Goal: Task Accomplishment & Management: Use online tool/utility

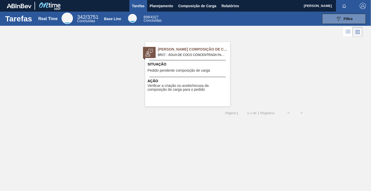
click at [182, 52] on span "BR27 - ÁGUA DE COCO CONCENTRADA Pedido - 2009104" at bounding box center [192, 55] width 68 height 6
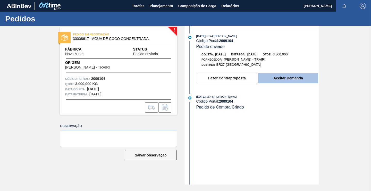
click at [283, 80] on button "Aceitar Demanda" at bounding box center [288, 78] width 60 height 10
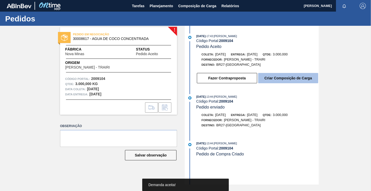
click at [281, 81] on button "Criar Composição de Carga" at bounding box center [288, 78] width 60 height 10
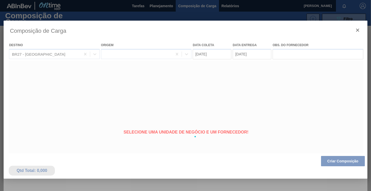
type coleta "[DATE]"
type entrega "[DATE]"
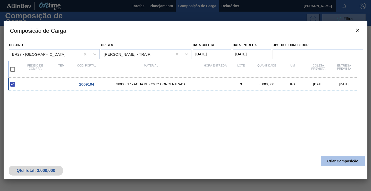
click at [339, 162] on button "Criar Composição" at bounding box center [343, 161] width 44 height 10
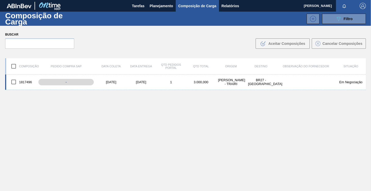
click at [10, 83] on input "checkbox" at bounding box center [13, 82] width 11 height 11
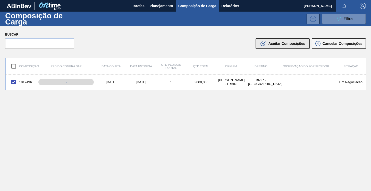
click at [283, 42] on span "Aceitar Composições" at bounding box center [286, 43] width 37 height 4
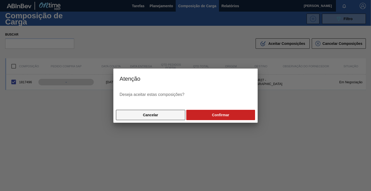
click at [151, 119] on button "Cancelar" at bounding box center [150, 115] width 69 height 10
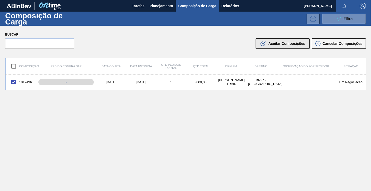
click at [288, 44] on span "Aceitar Composições" at bounding box center [286, 43] width 37 height 4
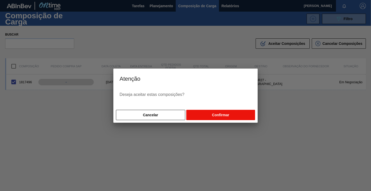
click at [226, 112] on button "Confirmar" at bounding box center [220, 115] width 69 height 10
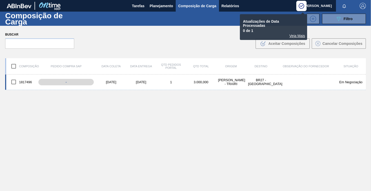
click at [16, 81] on input "checkbox" at bounding box center [13, 82] width 11 height 11
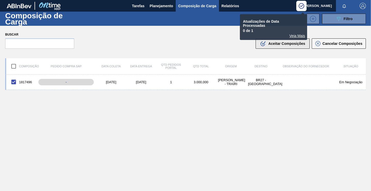
click at [265, 44] on icon ".b{fill:var(--color-action-default)}" at bounding box center [263, 43] width 6 height 6
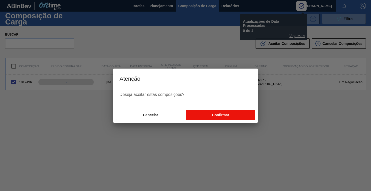
click at [207, 114] on button "Confirmar" at bounding box center [220, 115] width 69 height 10
checkbox input "false"
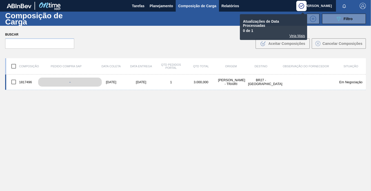
click at [62, 82] on div "-" at bounding box center [70, 82] width 64 height 9
click at [25, 82] on div "1817496" at bounding box center [21, 82] width 30 height 11
click at [64, 81] on div "-" at bounding box center [70, 82] width 64 height 9
click at [139, 6] on span "Tarefas" at bounding box center [138, 6] width 13 height 6
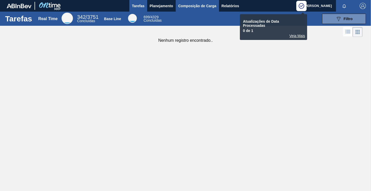
click at [185, 5] on span "Composição de Carga" at bounding box center [197, 6] width 38 height 6
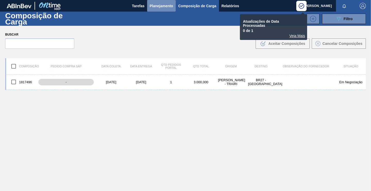
click at [167, 5] on span "Planejamento" at bounding box center [161, 6] width 23 height 6
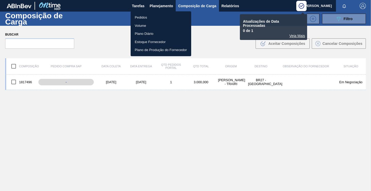
click at [158, 19] on li "Pedidos" at bounding box center [161, 17] width 61 height 8
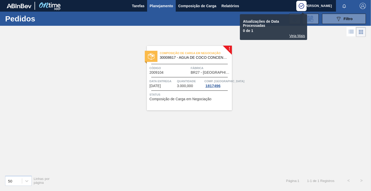
click at [230, 49] on div "Composição de Carga em Negociação 30008617 - AGUA DE COCO CONCENTRADA Código 20…" at bounding box center [189, 78] width 85 height 64
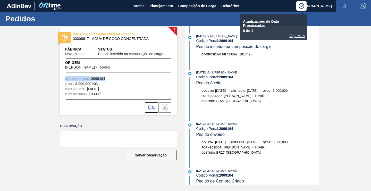
drag, startPoint x: 112, startPoint y: 79, endPoint x: 64, endPoint y: 78, distance: 48.5
click at [64, 78] on div "Código Portal: 2009104 Qtde : 3.000,000 KG Data coleta: [DATE] Data entrega: [D…" at bounding box center [118, 86] width 117 height 21
copy div "Código Portal: 2009104"
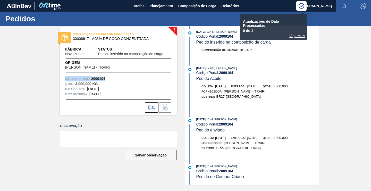
scroll to position [7, 0]
click at [151, 108] on icon at bounding box center [151, 107] width 8 height 6
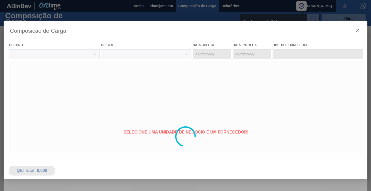
type coleta "[DATE]"
type entrega "[DATE]"
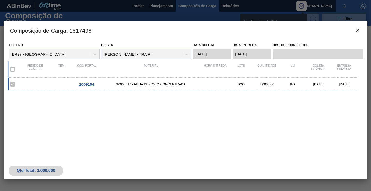
click at [157, 7] on div at bounding box center [185, 95] width 371 height 191
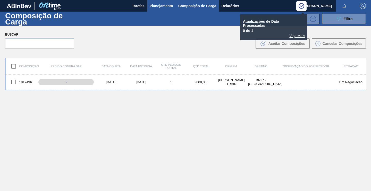
click at [153, 6] on span "Planejamento" at bounding box center [161, 6] width 23 height 6
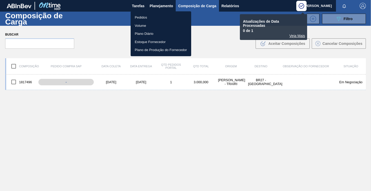
click at [143, 16] on li "Pedidos" at bounding box center [161, 17] width 61 height 8
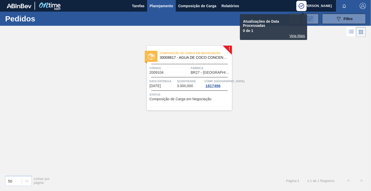
click at [212, 69] on span "Fábrica" at bounding box center [211, 67] width 40 height 5
